Goal: Information Seeking & Learning: Learn about a topic

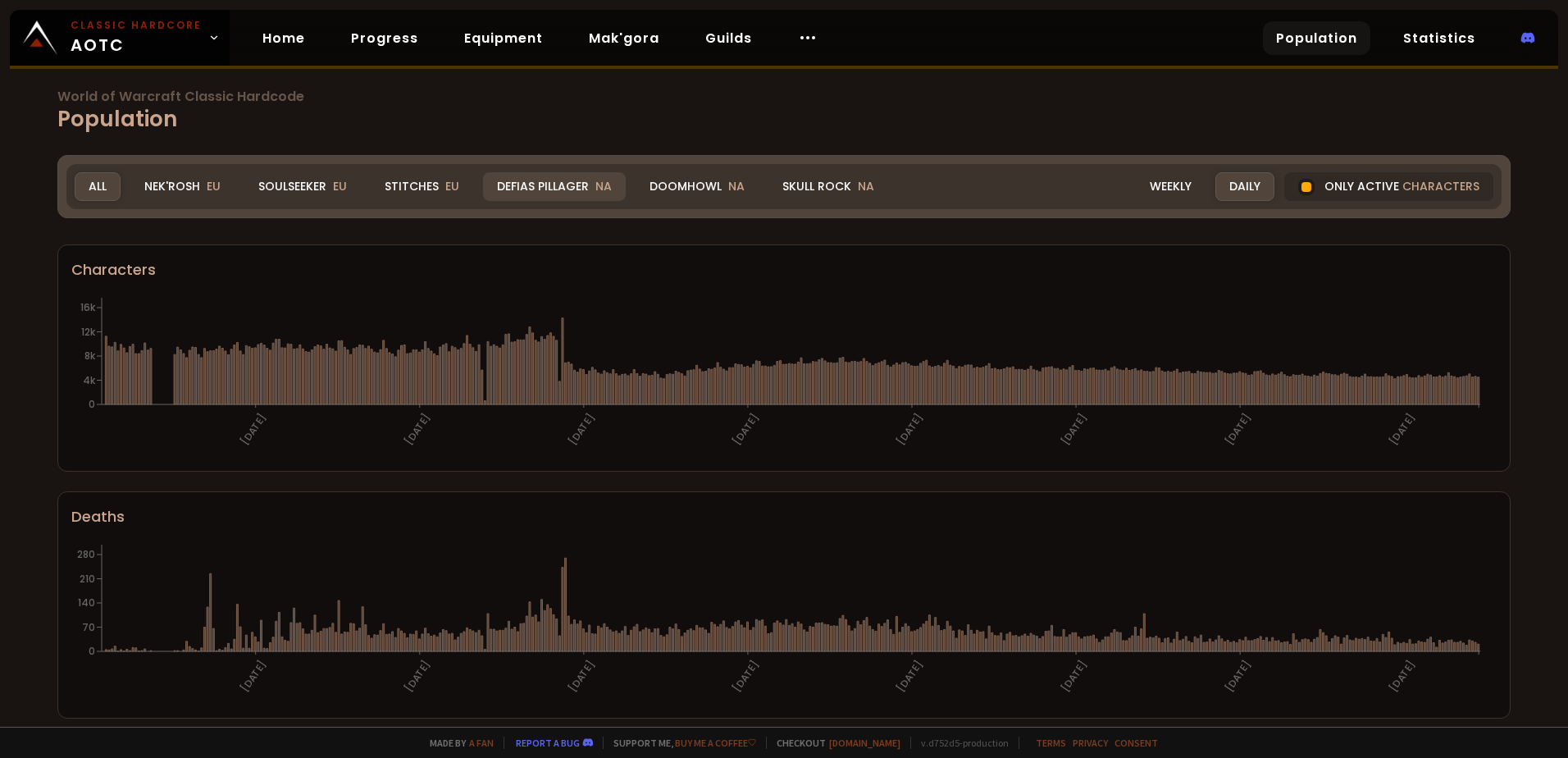
click at [550, 191] on div "Defias Pillager NA" at bounding box center [555, 186] width 143 height 28
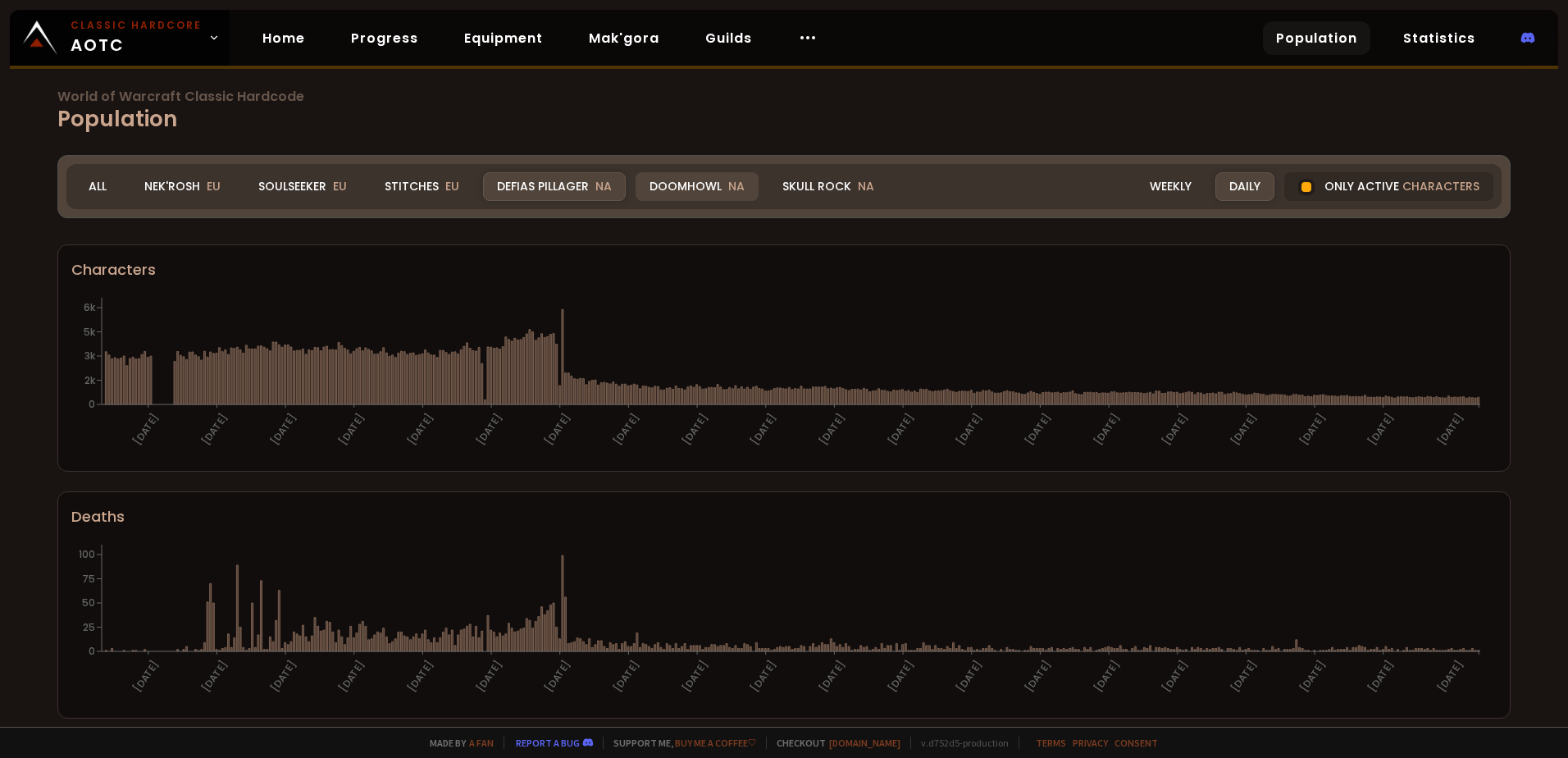
click at [676, 191] on div "Doomhowl NA" at bounding box center [697, 186] width 123 height 28
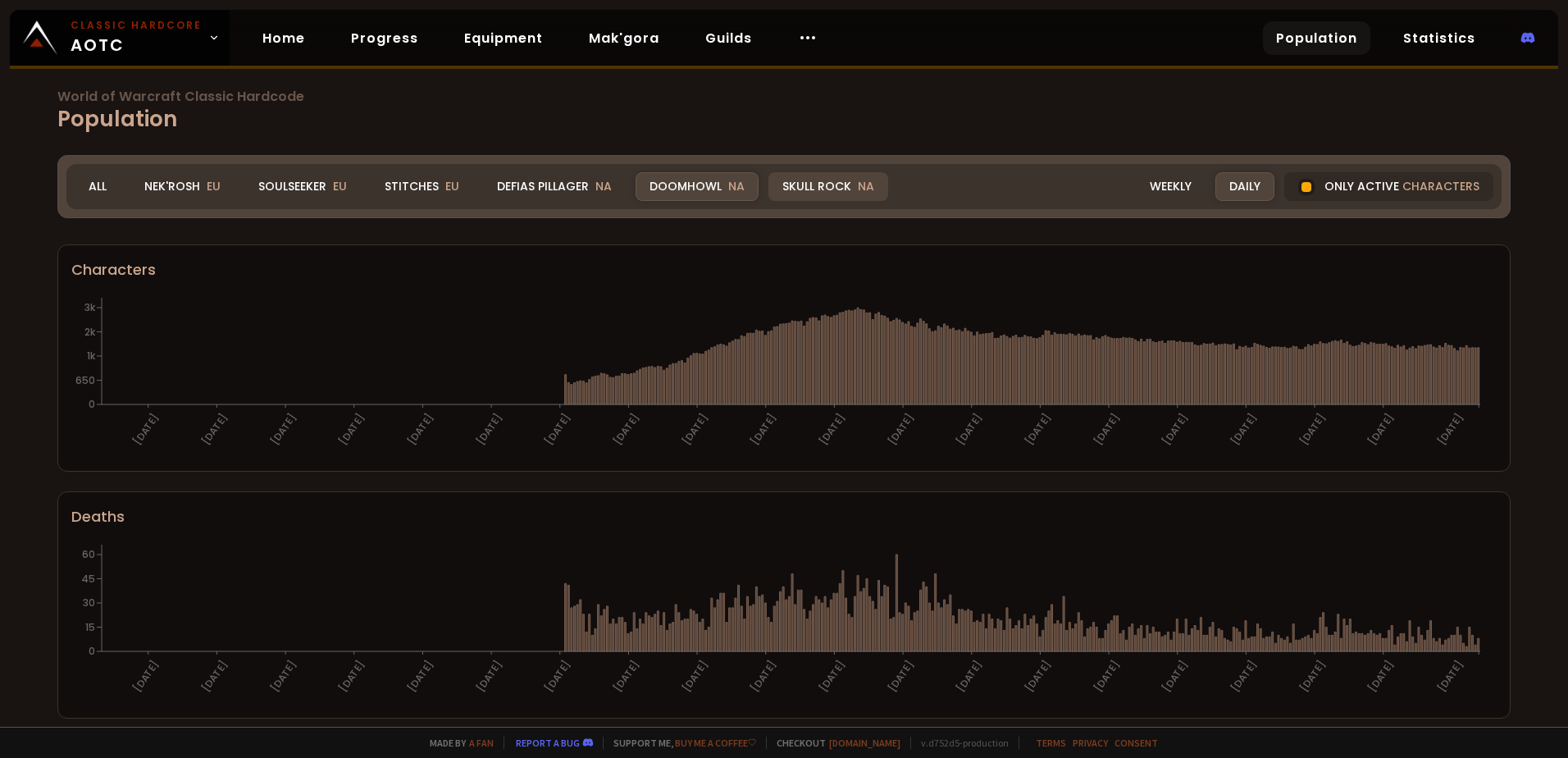
click at [814, 189] on div "Skull Rock NA" at bounding box center [829, 186] width 119 height 28
